Goal: Go to known website: Go to known website

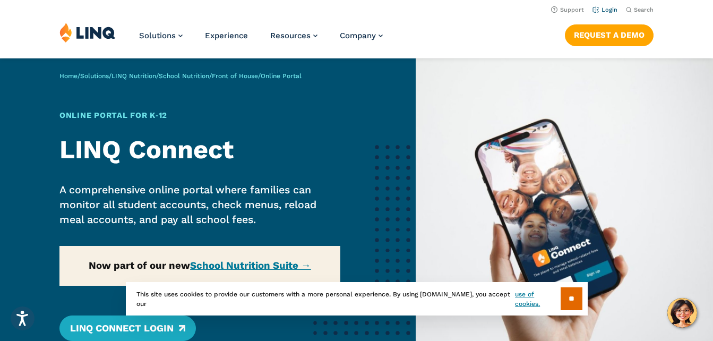
click at [612, 8] on link "Login" at bounding box center [604, 9] width 25 height 7
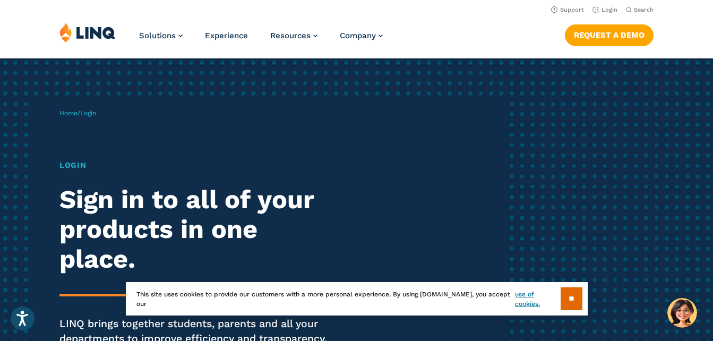
click at [82, 164] on h1 "Login" at bounding box center [196, 165] width 274 height 12
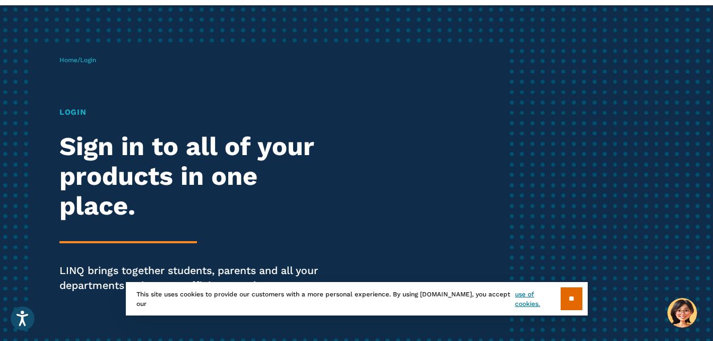
scroll to position [92, 0]
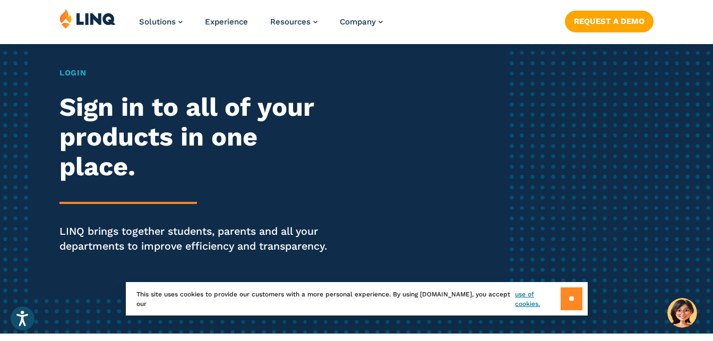
click at [567, 300] on input "**" at bounding box center [571, 298] width 22 height 23
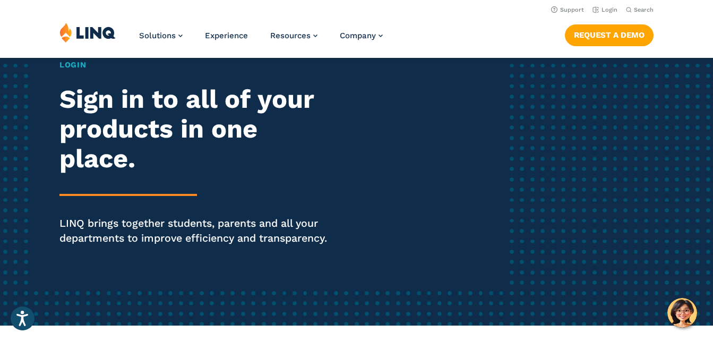
scroll to position [0, 0]
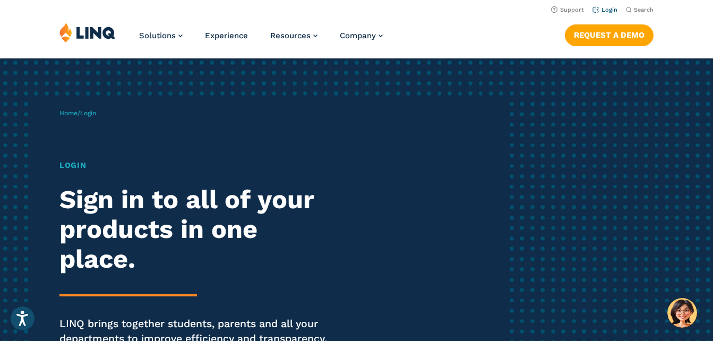
click at [610, 10] on link "Login" at bounding box center [604, 9] width 25 height 7
click at [76, 115] on link "Home" at bounding box center [68, 112] width 18 height 7
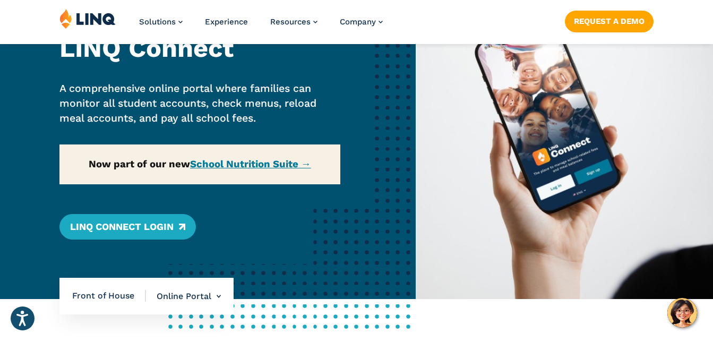
scroll to position [132, 0]
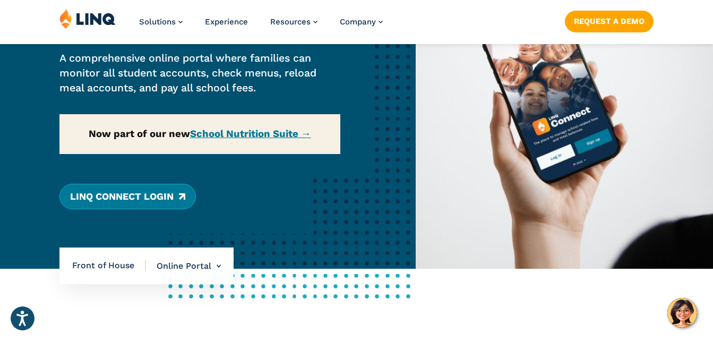
click at [145, 195] on link "LINQ Connect Login" at bounding box center [127, 196] width 136 height 25
